Goal: Task Accomplishment & Management: Use online tool/utility

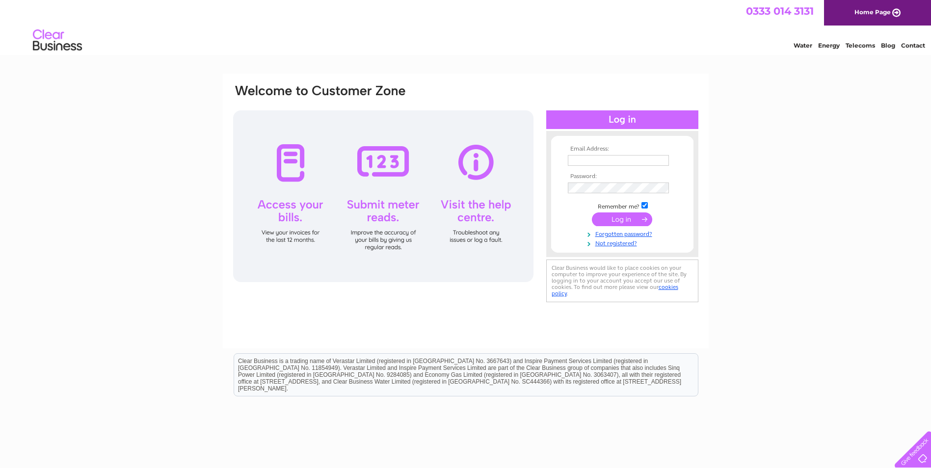
type input "enquiries@jackhunter.co.uk"
click at [627, 220] on input "submit" at bounding box center [622, 220] width 60 height 14
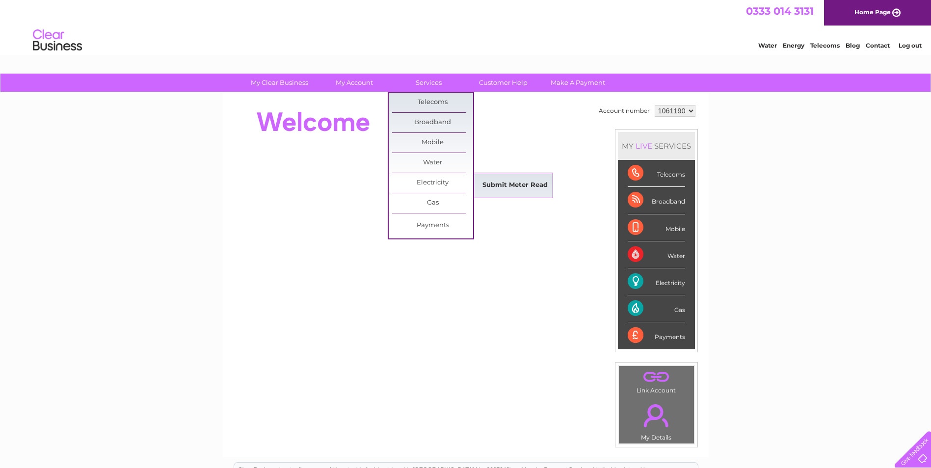
click at [504, 182] on link "Submit Meter Read" at bounding box center [515, 186] width 81 height 20
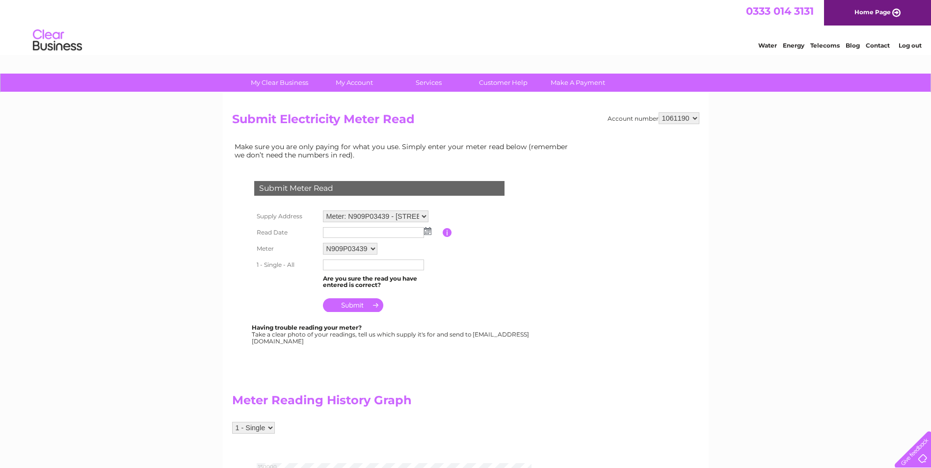
click at [429, 231] on img at bounding box center [427, 231] width 7 height 8
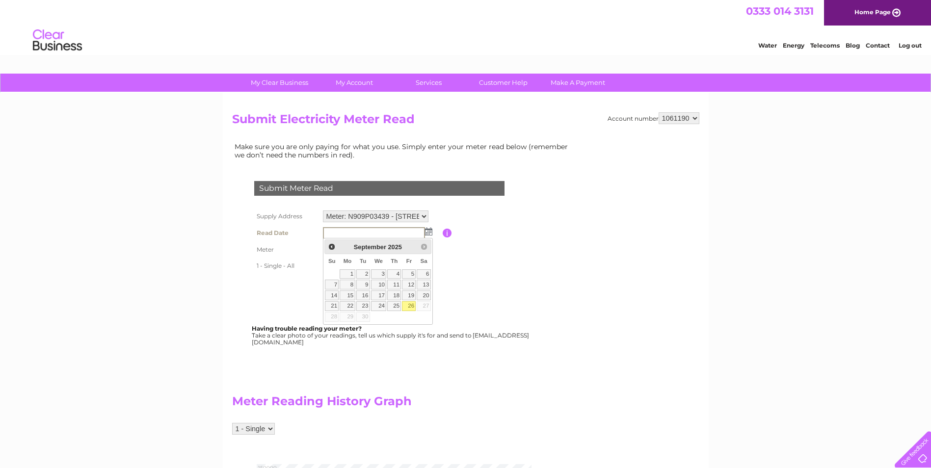
click at [413, 303] on link "26" at bounding box center [409, 306] width 14 height 10
type input "[DATE]"
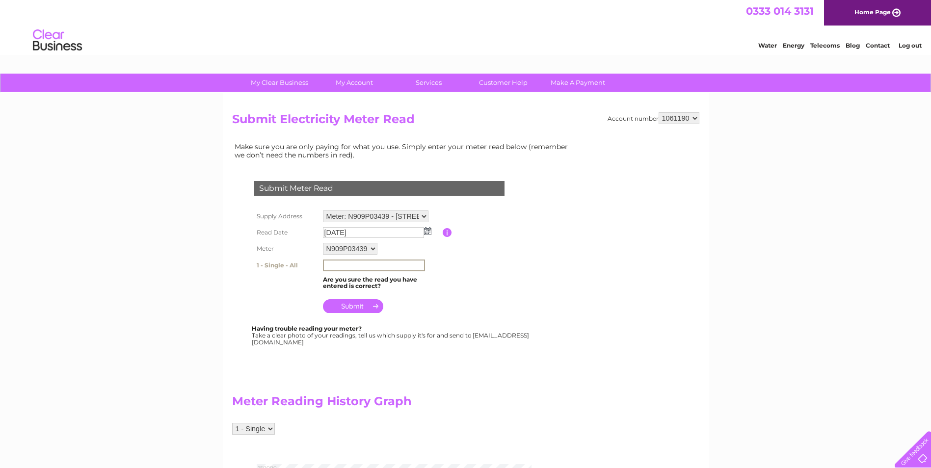
click at [361, 265] on input "text" at bounding box center [374, 266] width 102 height 12
type input "135016"
click at [360, 308] on input "submit" at bounding box center [353, 305] width 60 height 14
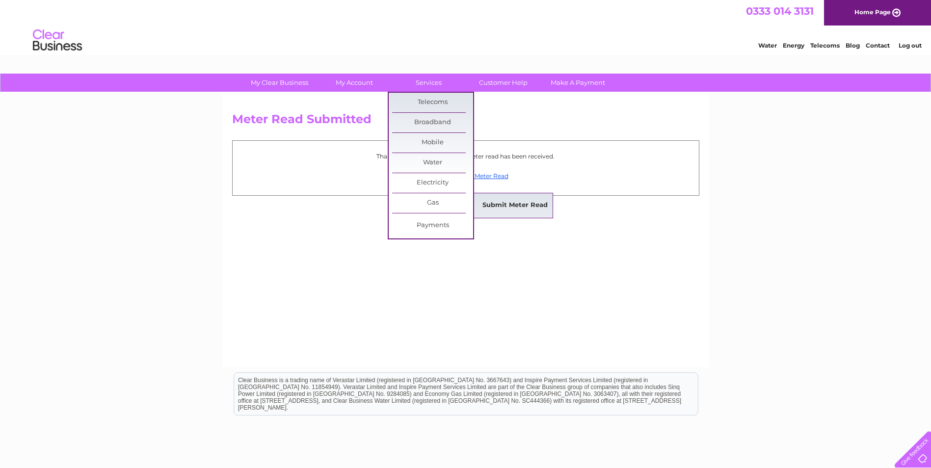
click at [498, 202] on link "Submit Meter Read" at bounding box center [515, 206] width 81 height 20
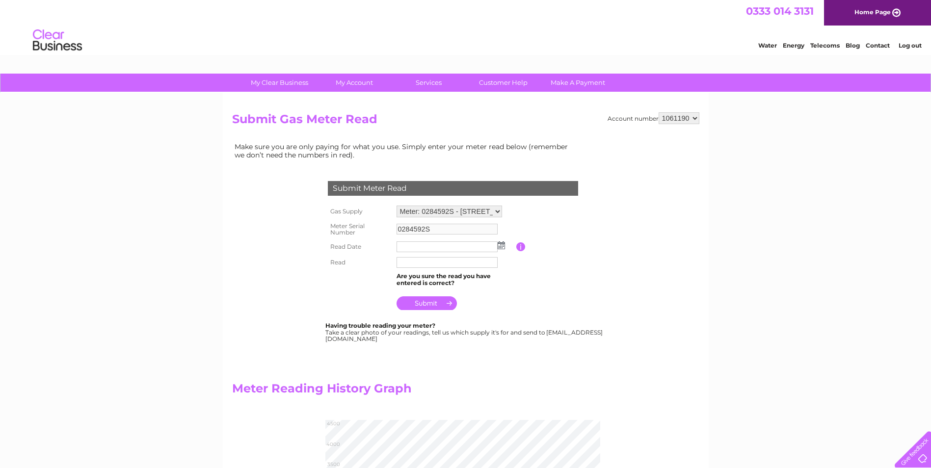
click at [499, 249] on img at bounding box center [501, 245] width 7 height 8
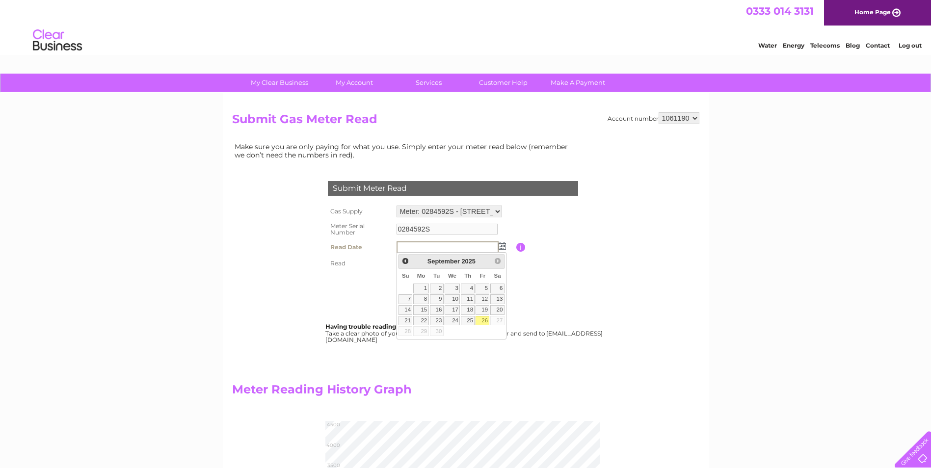
click at [485, 323] on link "26" at bounding box center [483, 321] width 14 height 10
type input "2025/09/26"
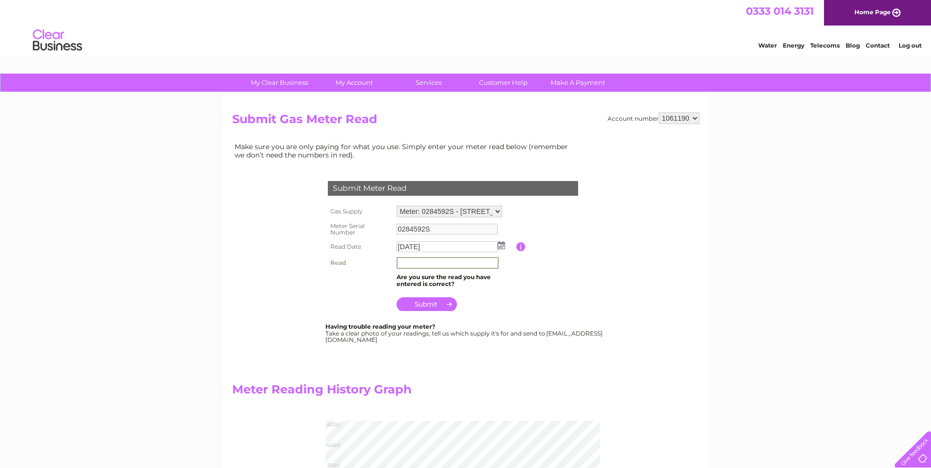
click at [428, 262] on input "text" at bounding box center [448, 263] width 102 height 12
type input "4"
type input "3"
type input "4"
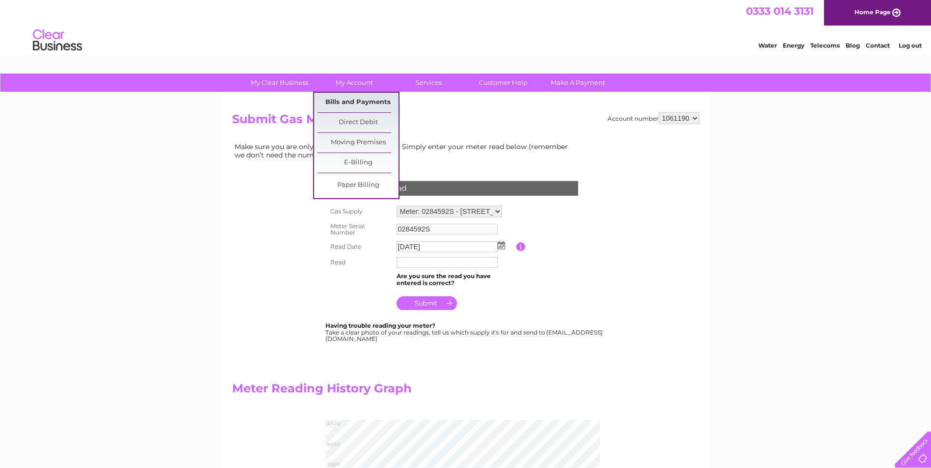
click at [350, 100] on link "Bills and Payments" at bounding box center [358, 103] width 81 height 20
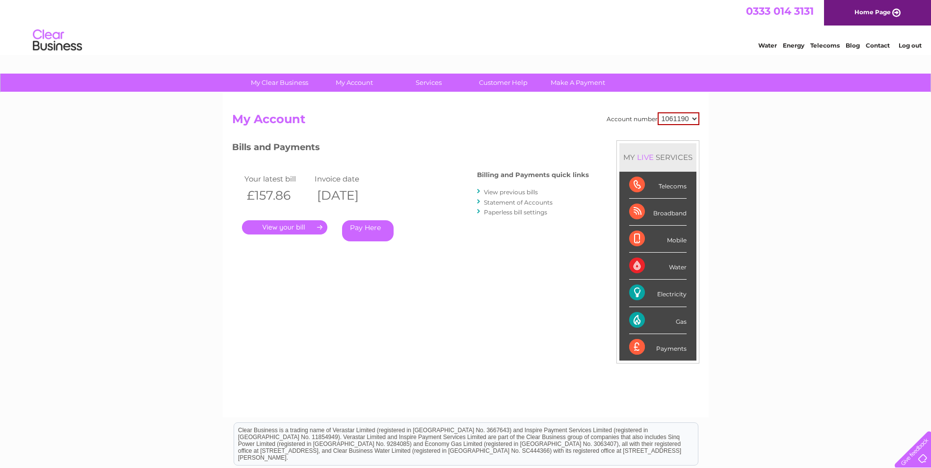
click at [310, 226] on link "." at bounding box center [284, 227] width 85 height 14
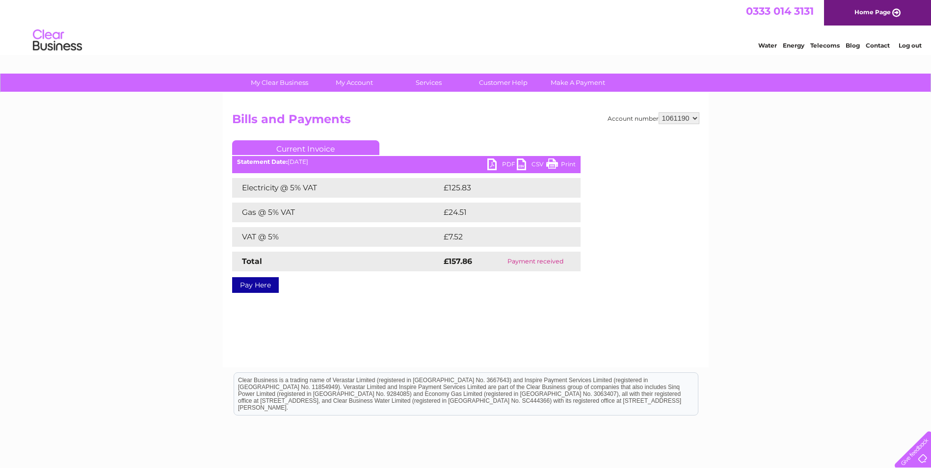
click at [496, 157] on ul "Current Invoice" at bounding box center [406, 149] width 348 height 18
click at [497, 165] on link "PDF" at bounding box center [501, 166] width 29 height 14
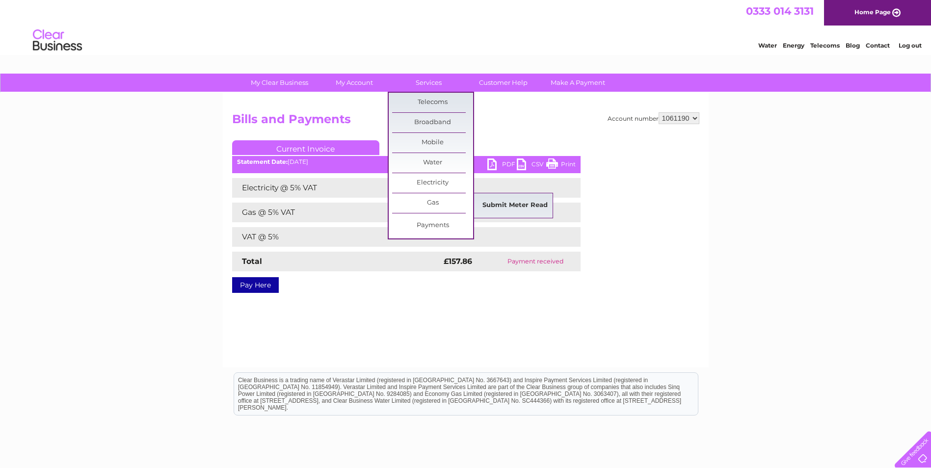
click at [491, 200] on link "Submit Meter Read" at bounding box center [515, 206] width 81 height 20
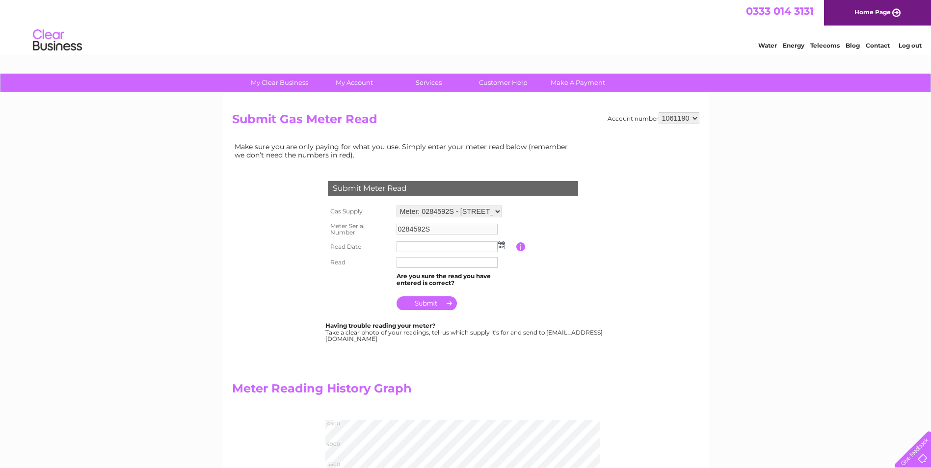
click at [503, 247] on img at bounding box center [501, 245] width 7 height 8
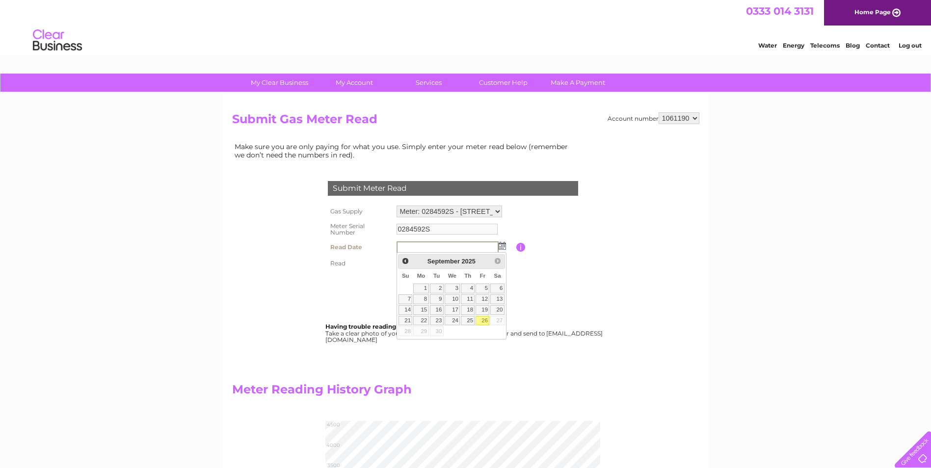
click at [487, 318] on link "26" at bounding box center [483, 321] width 14 height 10
type input "2025/09/26"
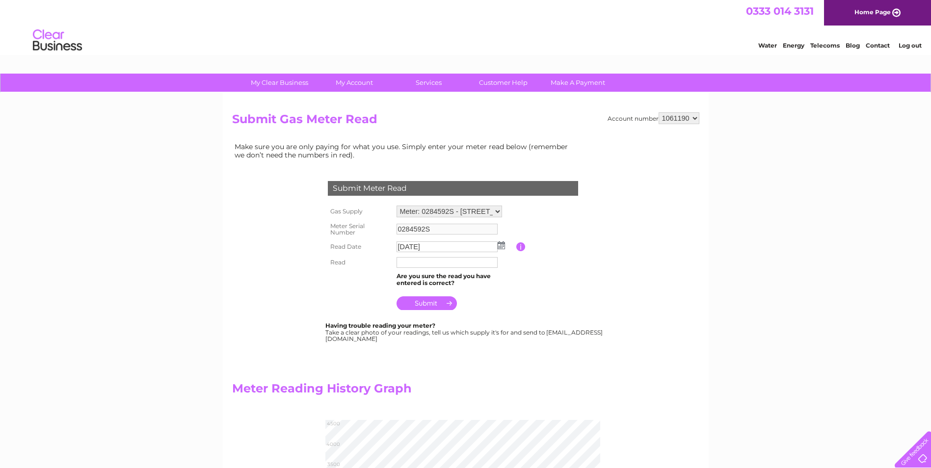
click at [441, 265] on input "text" at bounding box center [447, 262] width 101 height 11
type input "4260"
click at [443, 302] on input "submit" at bounding box center [427, 304] width 60 height 14
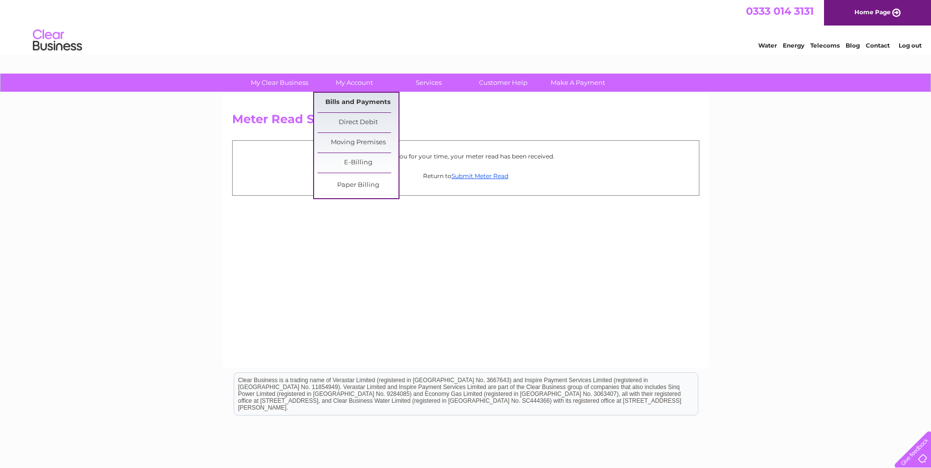
click at [349, 97] on link "Bills and Payments" at bounding box center [358, 103] width 81 height 20
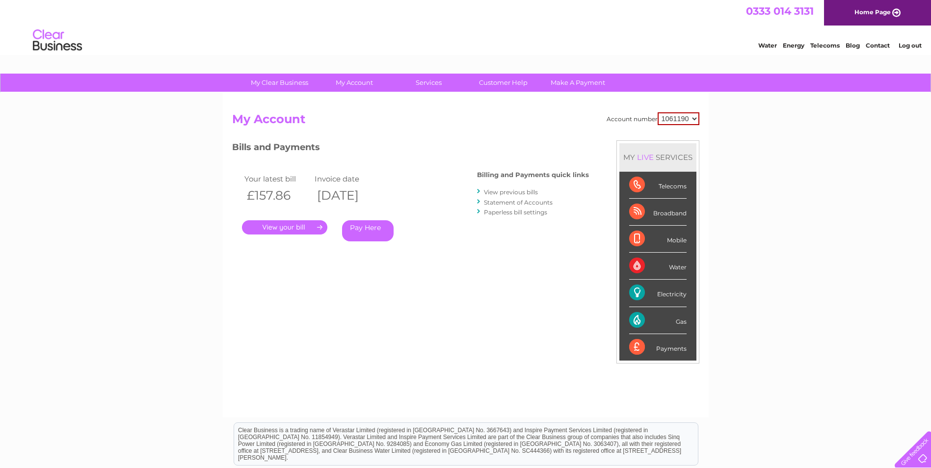
click at [290, 227] on link "." at bounding box center [284, 227] width 85 height 14
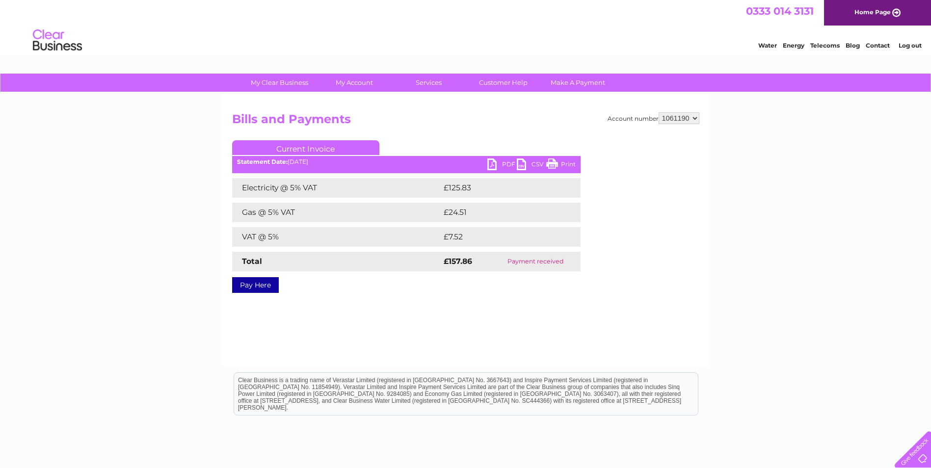
click at [495, 159] on link "PDF" at bounding box center [501, 166] width 29 height 14
click at [494, 164] on link "PDF" at bounding box center [501, 166] width 29 height 14
click at [911, 48] on link "Log out" at bounding box center [910, 45] width 23 height 7
